Goal: Find specific page/section: Find specific page/section

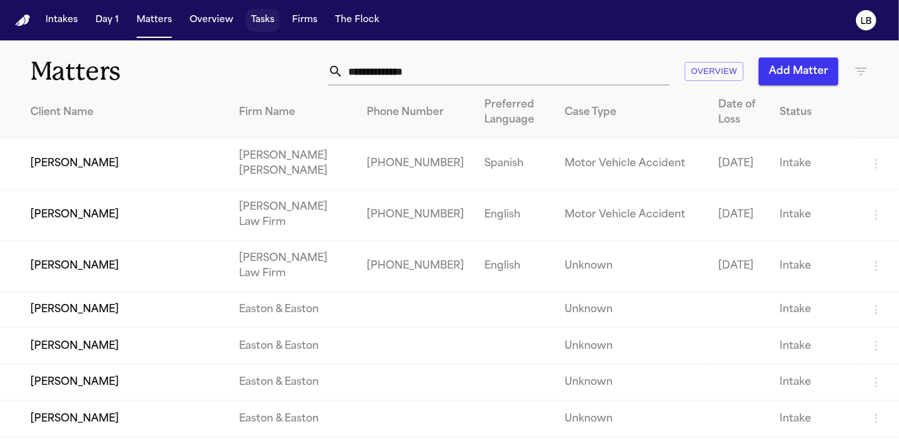
click at [257, 20] on button "Tasks" at bounding box center [263, 20] width 34 height 23
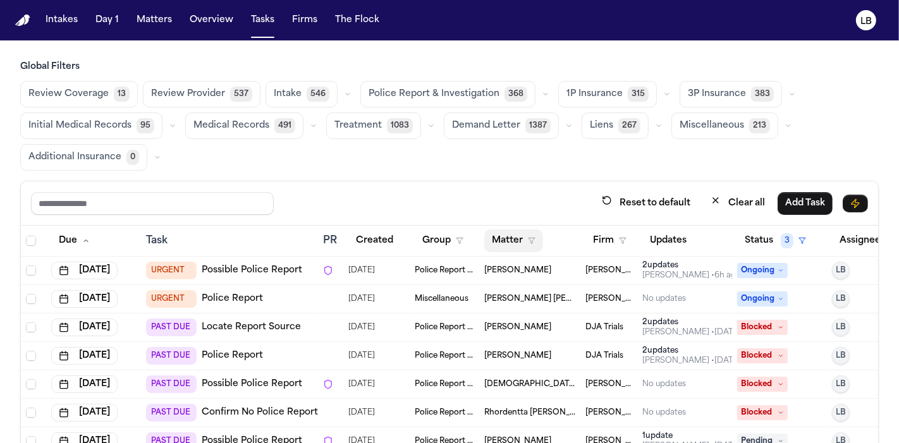
click at [524, 241] on button "Matter" at bounding box center [513, 240] width 59 height 23
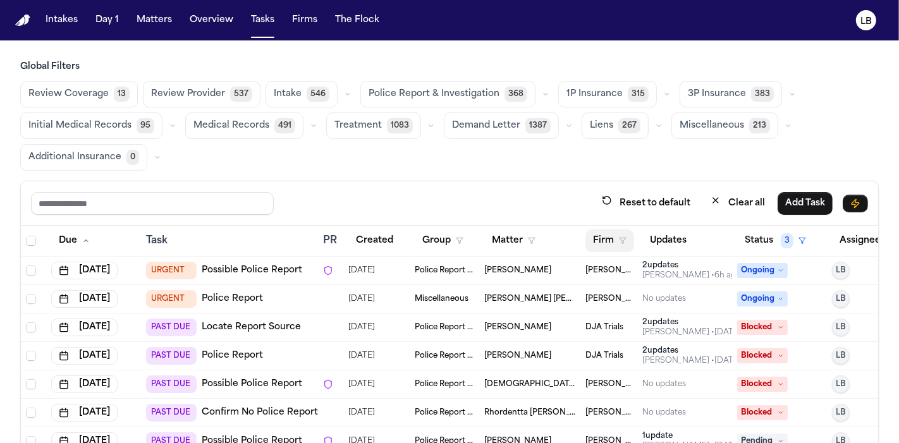
click at [620, 245] on button "Firm" at bounding box center [609, 240] width 49 height 23
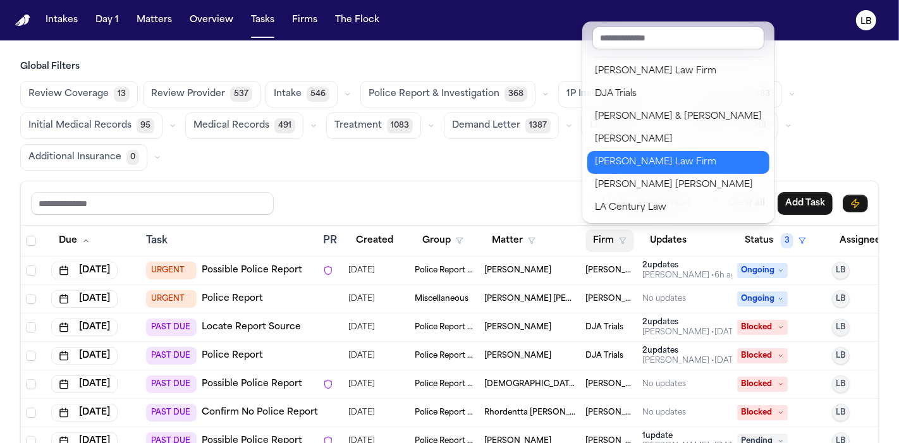
scroll to position [296, 0]
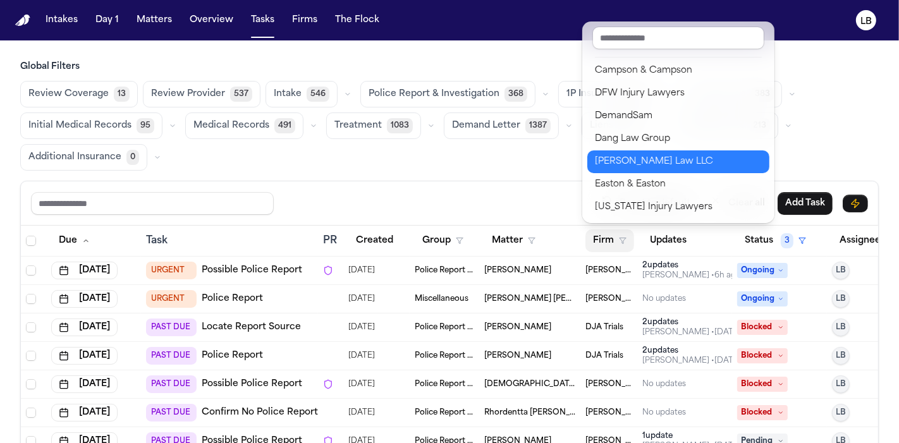
click at [657, 154] on div "[PERSON_NAME] Law LLC" at bounding box center [678, 161] width 167 height 15
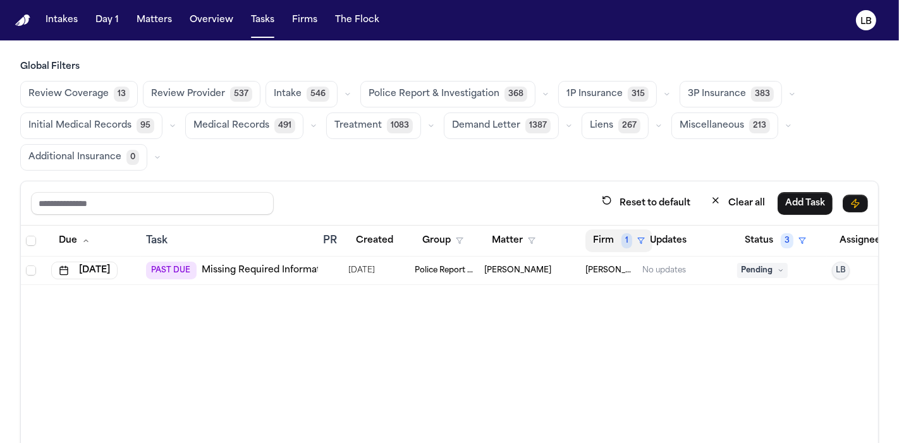
click at [608, 241] on button "Firm 1" at bounding box center [618, 240] width 67 height 23
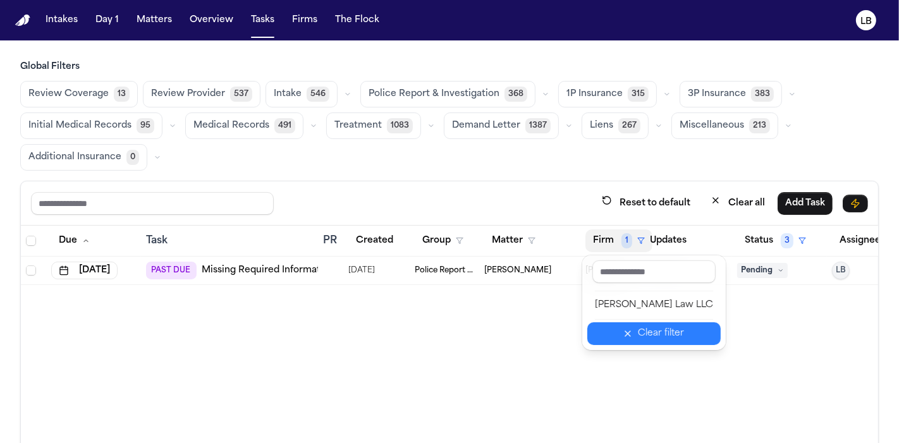
click at [638, 332] on div "Clear filter" at bounding box center [661, 333] width 46 height 15
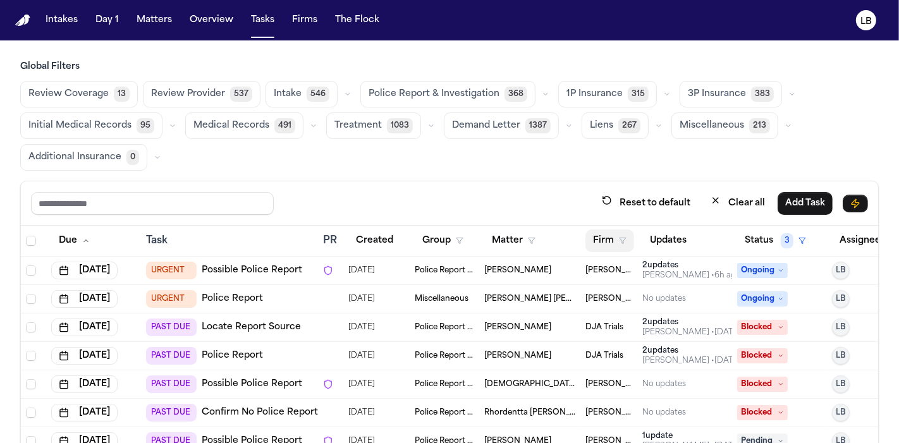
click at [610, 236] on button "Firm" at bounding box center [609, 240] width 49 height 23
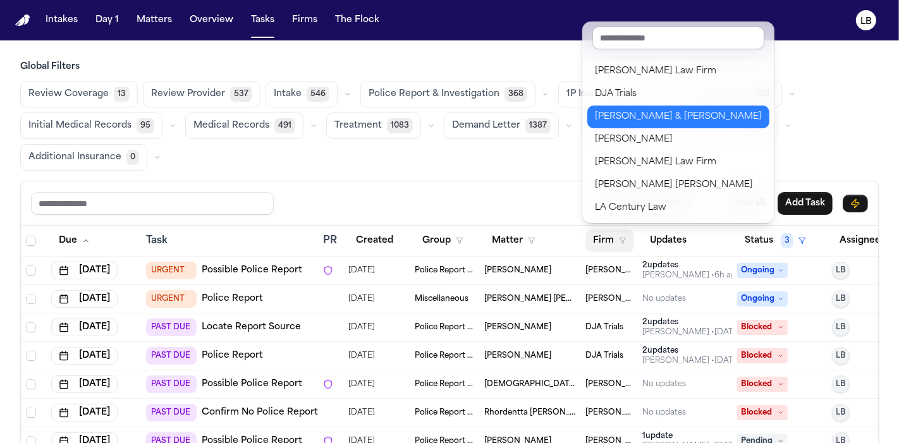
click at [656, 116] on div "[PERSON_NAME] & [PERSON_NAME]" at bounding box center [678, 116] width 167 height 15
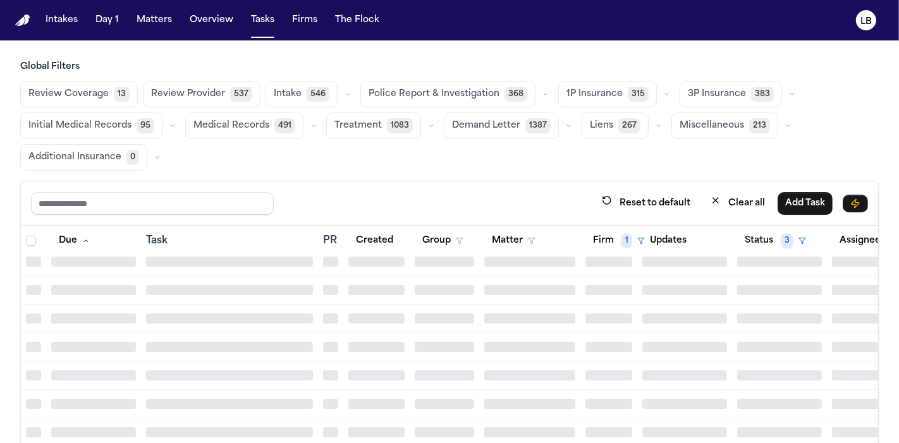
scroll to position [3373, 0]
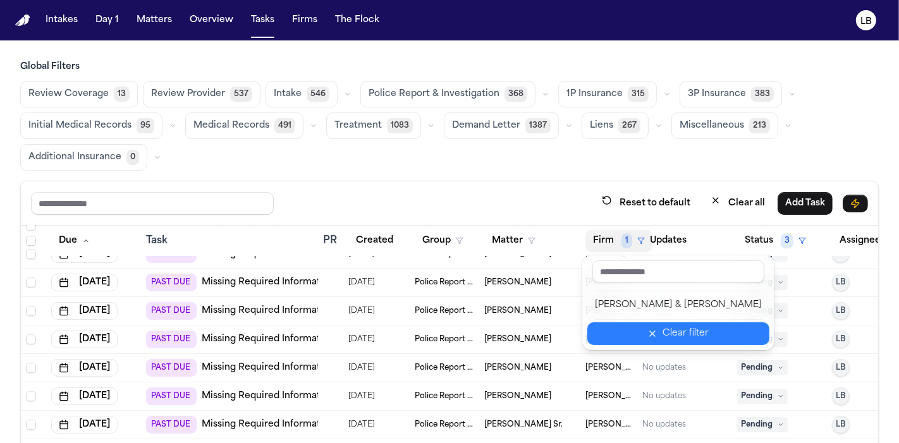
click at [662, 338] on div "Clear filter" at bounding box center [685, 333] width 46 height 15
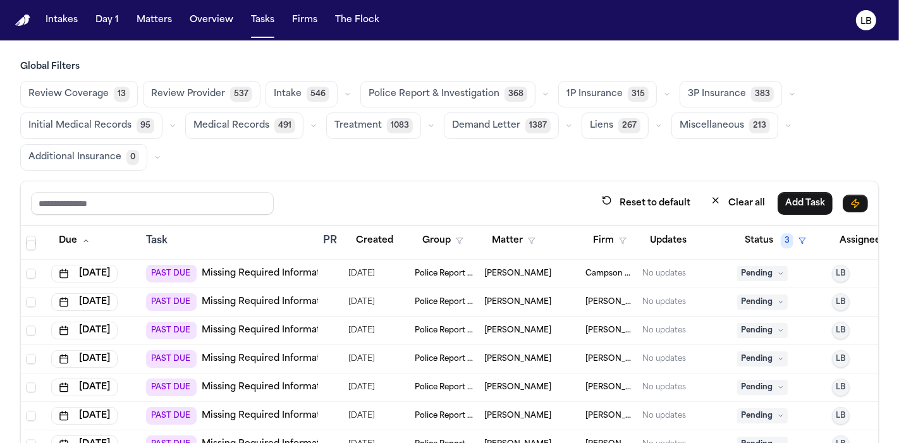
scroll to position [3492, 0]
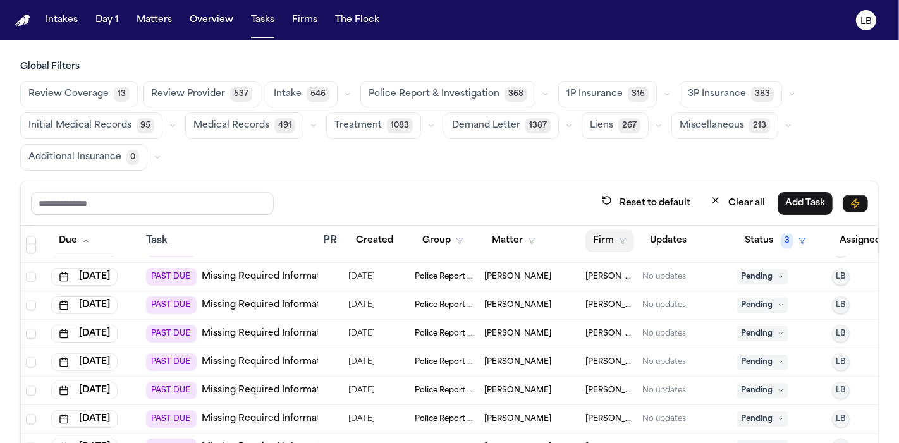
click at [608, 231] on button "Firm" at bounding box center [609, 240] width 49 height 23
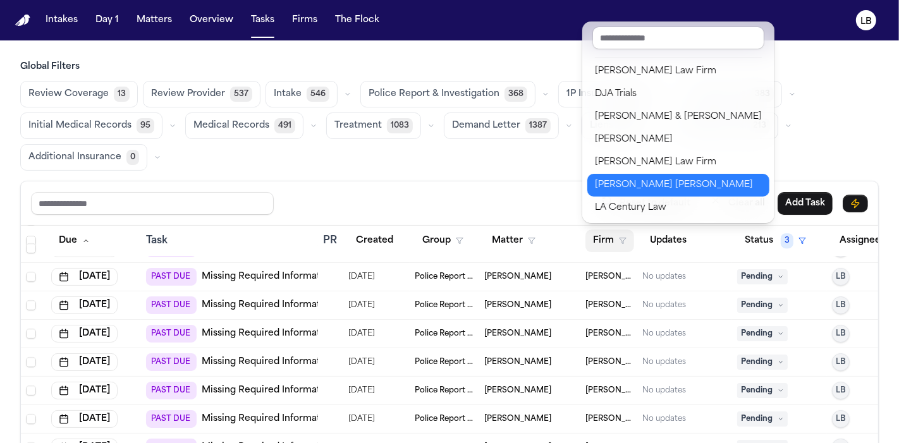
click at [657, 190] on div "[PERSON_NAME] [PERSON_NAME]" at bounding box center [678, 185] width 167 height 15
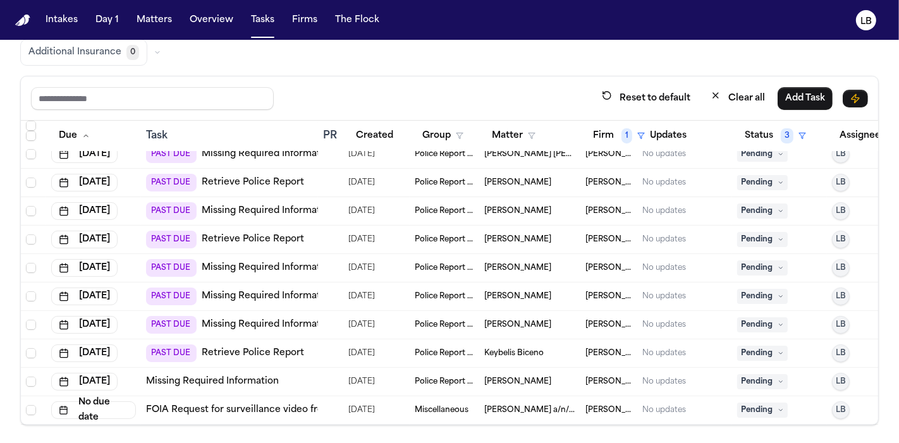
scroll to position [104, 0]
